Goal: Task Accomplishment & Management: Manage account settings

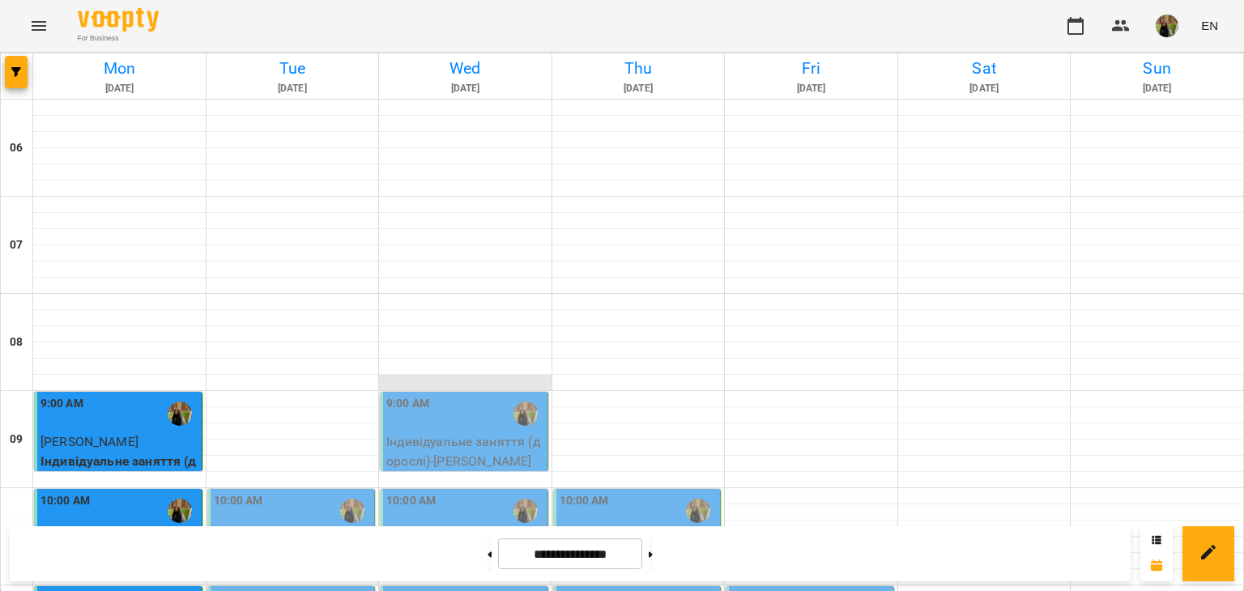
scroll to position [486, 0]
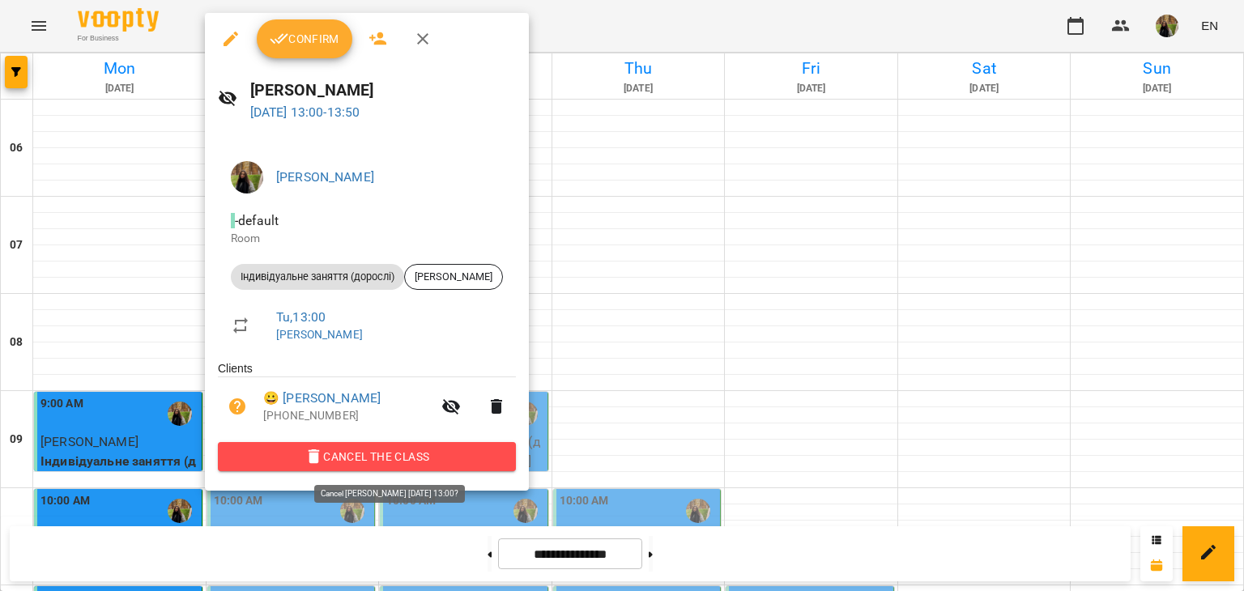
click at [506, 471] on button "Cancel the class" at bounding box center [367, 456] width 298 height 29
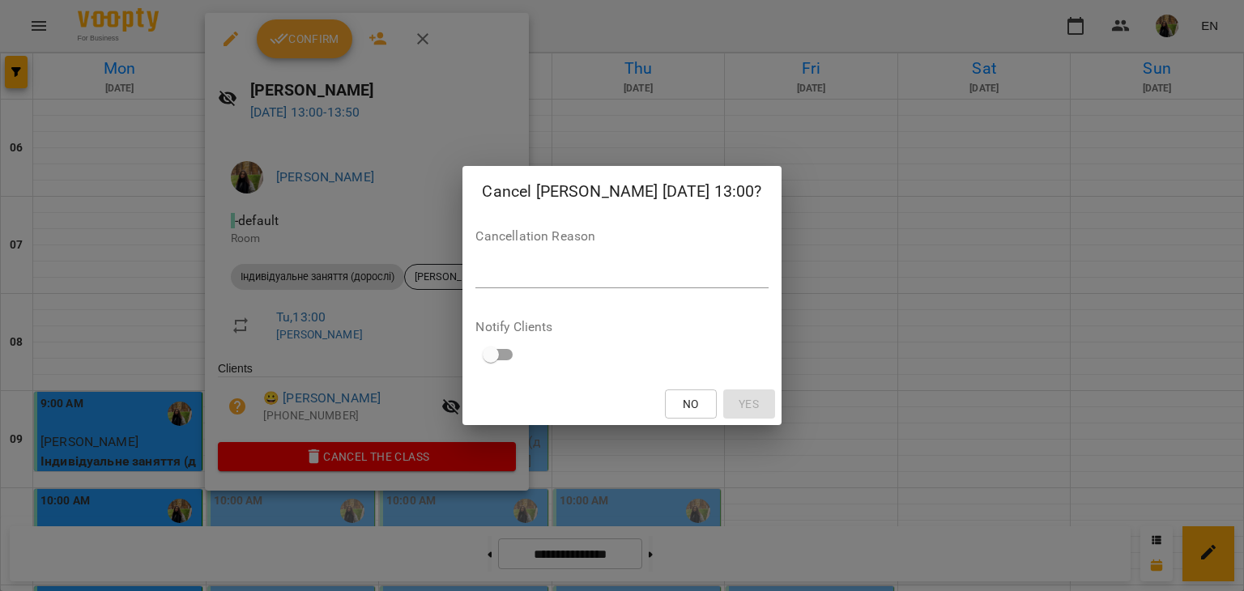
click at [565, 278] on textarea at bounding box center [621, 274] width 292 height 15
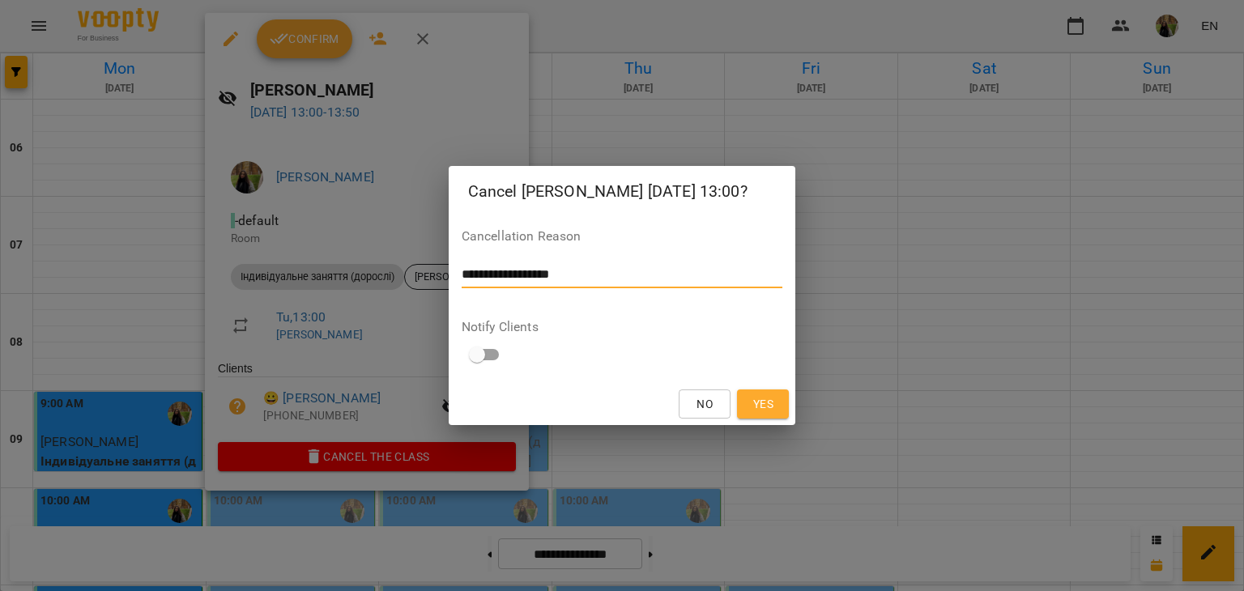
type textarea "**********"
click at [762, 412] on span "Yes" at bounding box center [763, 403] width 20 height 19
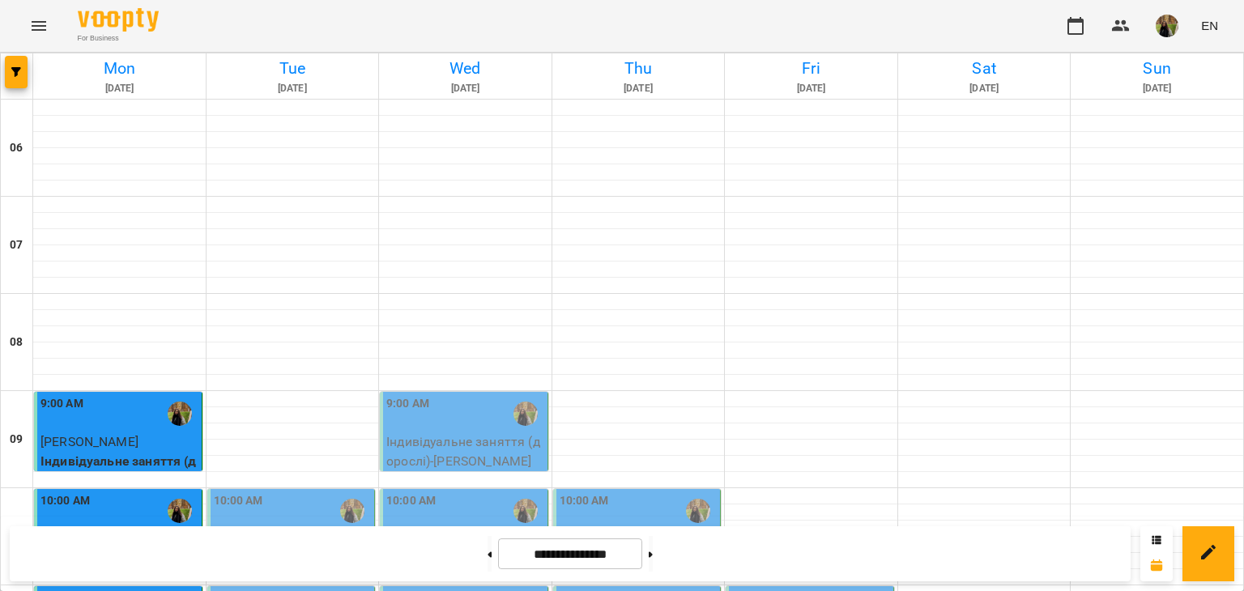
scroll to position [243, 0]
click at [308, 530] on p "[PERSON_NAME]" at bounding box center [293, 539] width 158 height 19
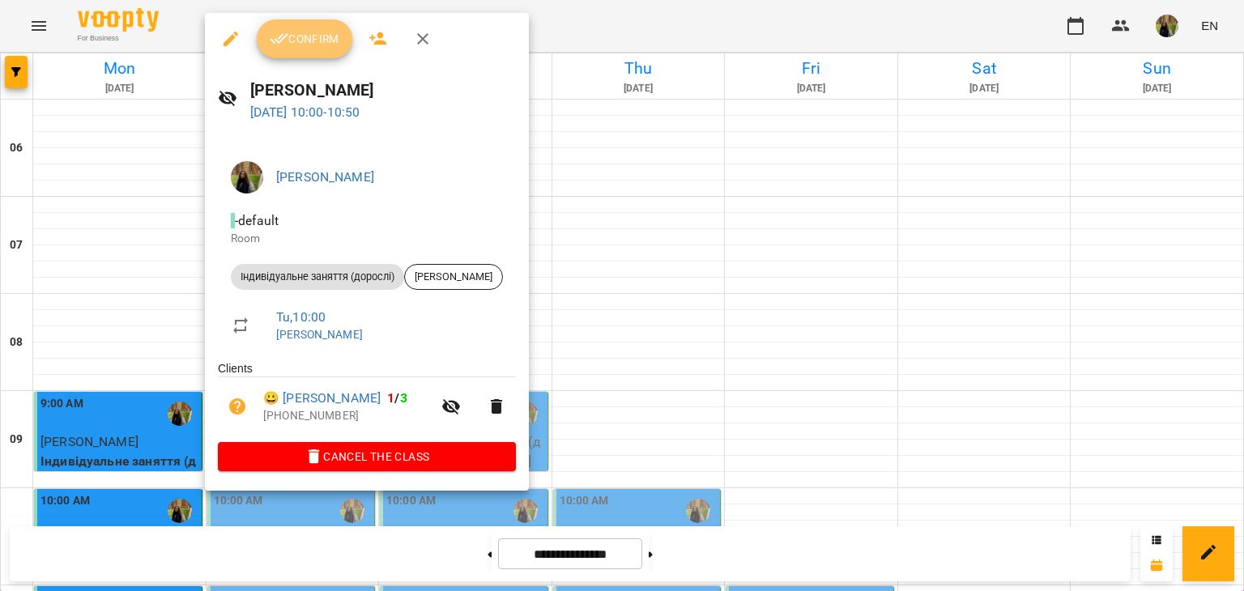
click at [302, 40] on span "Confirm" at bounding box center [305, 38] width 70 height 19
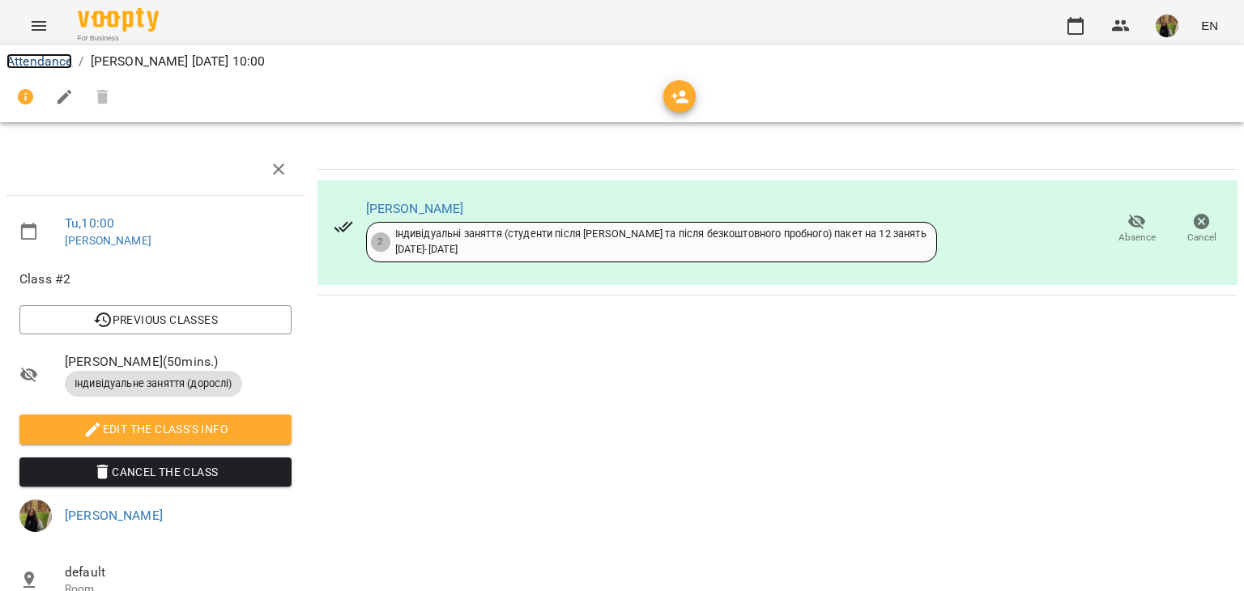
click at [47, 58] on link "Attendance" at bounding box center [39, 60] width 66 height 15
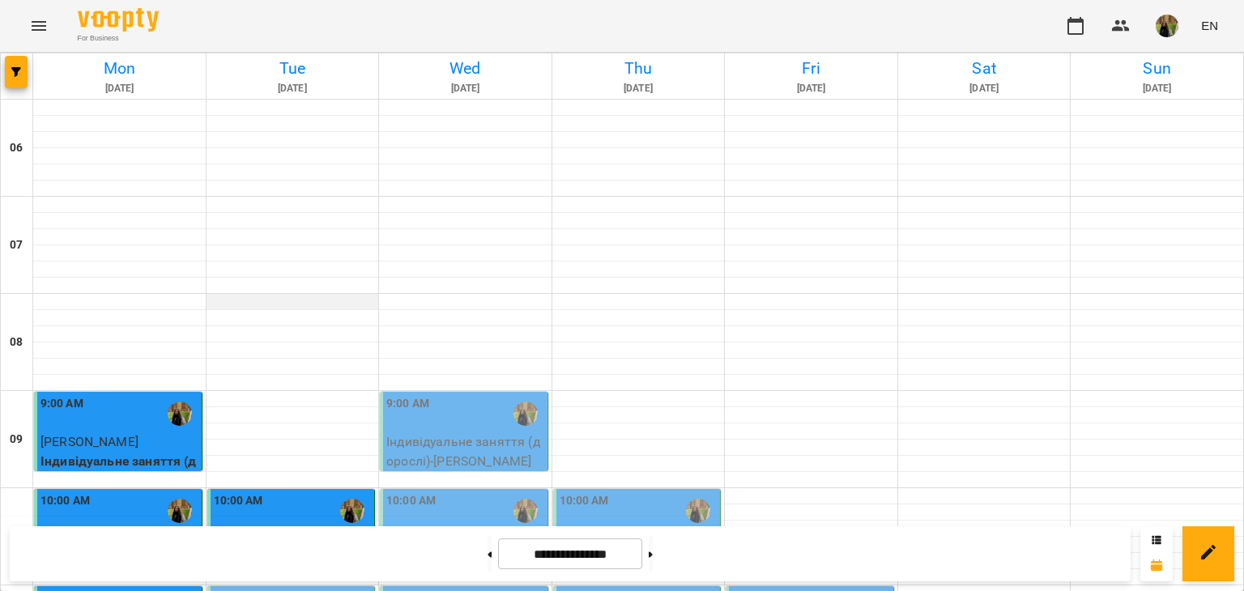
scroll to position [243, 0]
click at [266, 492] on div "10:00 AM" at bounding box center [293, 510] width 158 height 37
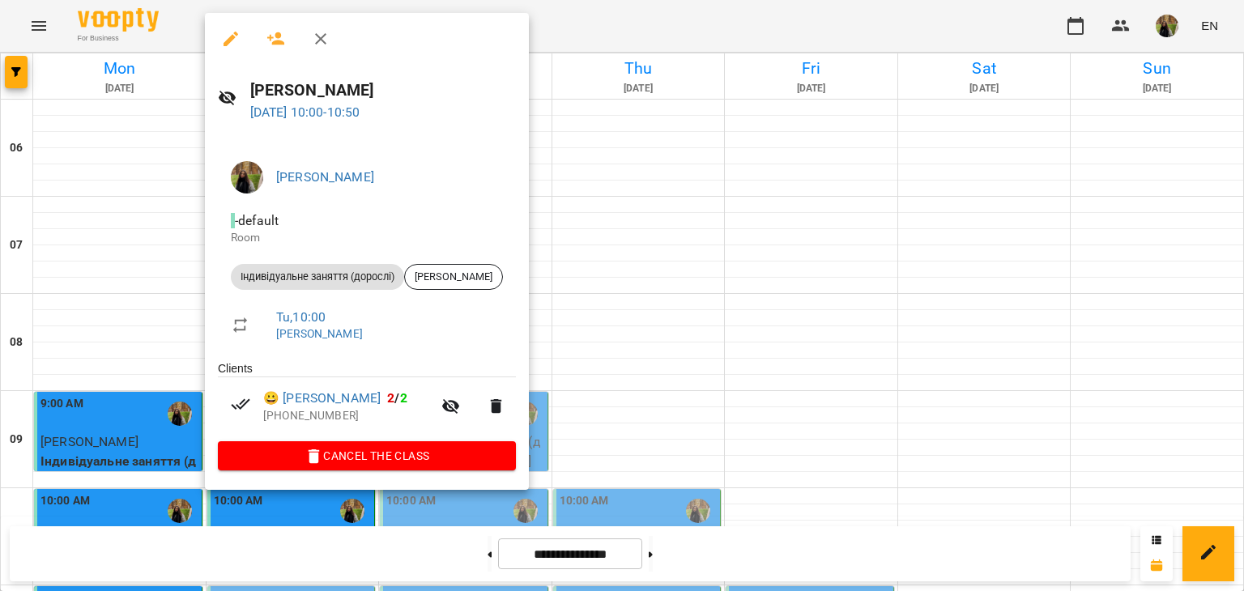
click at [855, 28] on div at bounding box center [622, 295] width 1244 height 591
